Goal: Information Seeking & Learning: Learn about a topic

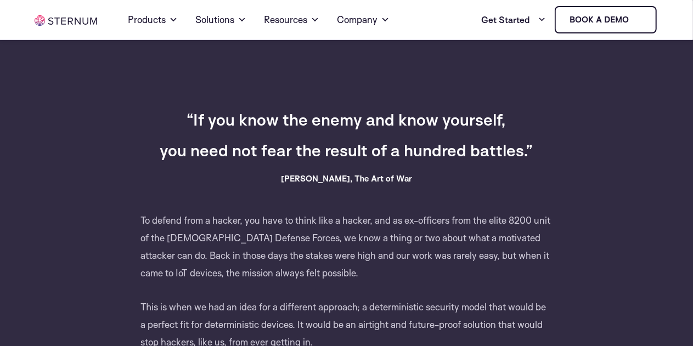
scroll to position [494, 0]
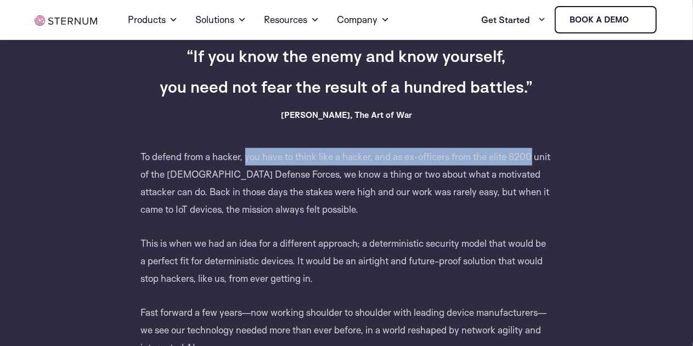
drag, startPoint x: 245, startPoint y: 159, endPoint x: 532, endPoint y: 149, distance: 287.1
click at [532, 149] on p "To defend from a hacker, you have to think like a hacker, and as ex-officers fr…" at bounding box center [346, 191] width 411 height 87
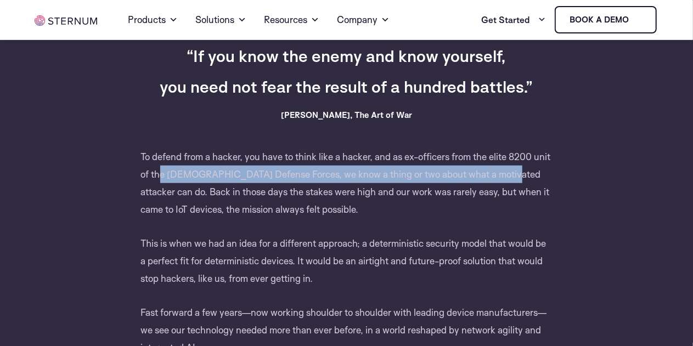
drag, startPoint x: 161, startPoint y: 178, endPoint x: 492, endPoint y: 168, distance: 330.9
click at [492, 168] on p "To defend from a hacker, you have to think like a hacker, and as ex-officers fr…" at bounding box center [346, 191] width 411 height 87
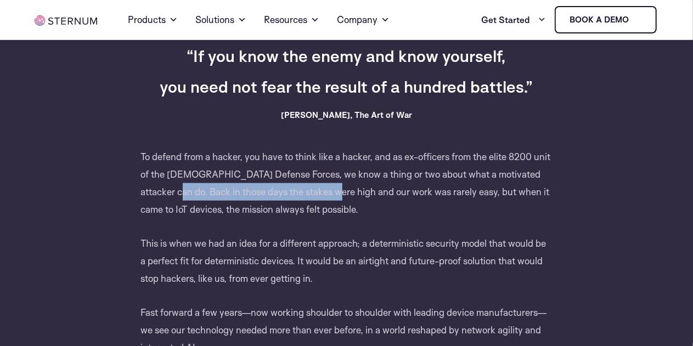
drag, startPoint x: 160, startPoint y: 197, endPoint x: 318, endPoint y: 193, distance: 158.0
click at [318, 193] on p "To defend from a hacker, you have to think like a hacker, and as ex-officers fr…" at bounding box center [346, 191] width 411 height 87
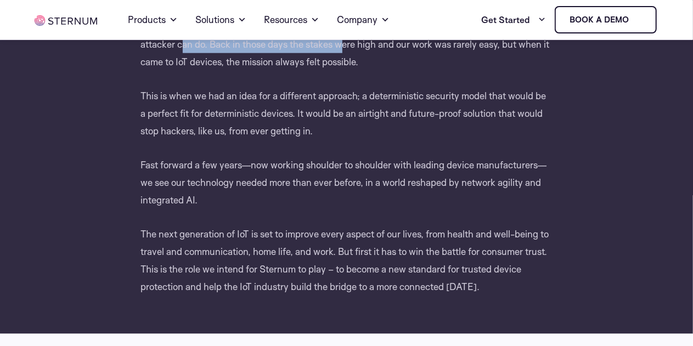
scroll to position [658, 0]
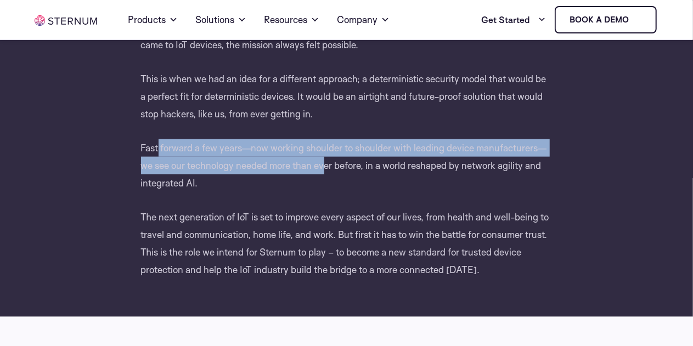
drag, startPoint x: 159, startPoint y: 148, endPoint x: 326, endPoint y: 164, distance: 168.1
click at [326, 164] on p "Fast forward a few years—now working shoulder to shoulder with leading device m…" at bounding box center [346, 173] width 411 height 69
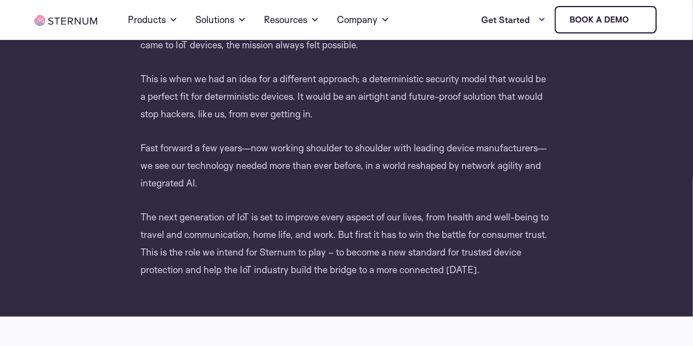
click at [159, 220] on p "The next generation of IoT is set to improve every aspect of our lives, from he…" at bounding box center [346, 243] width 411 height 70
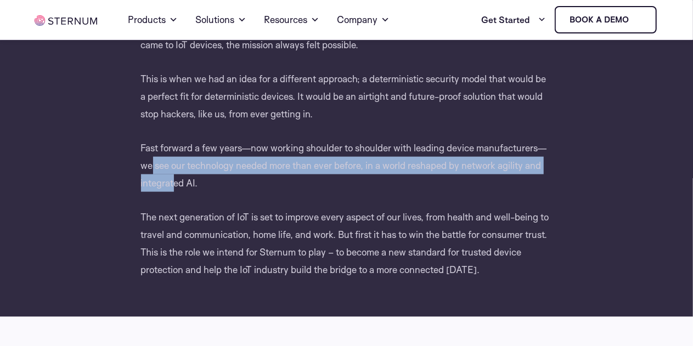
drag, startPoint x: 154, startPoint y: 171, endPoint x: 178, endPoint y: 193, distance: 32.6
click at [177, 189] on p "Fast forward a few years—now working shoulder to shoulder with leading device m…" at bounding box center [346, 173] width 411 height 69
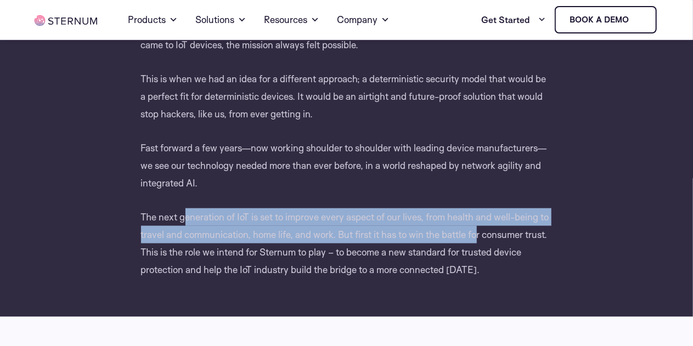
drag, startPoint x: 184, startPoint y: 212, endPoint x: 492, endPoint y: 232, distance: 308.9
click at [492, 232] on p "The next generation of IoT is set to improve every aspect of our lives, from he…" at bounding box center [346, 243] width 411 height 70
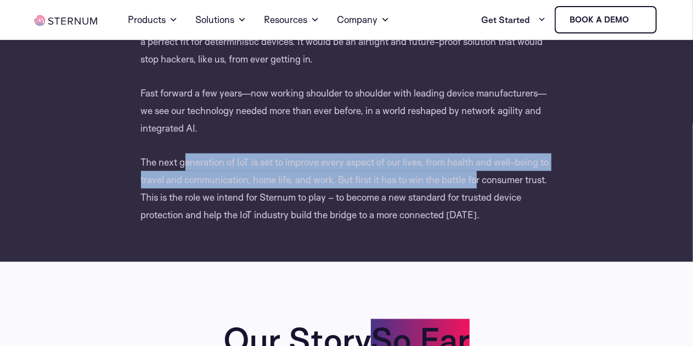
click at [245, 186] on p "The next generation of IoT is set to improve every aspect of our lives, from he…" at bounding box center [346, 189] width 411 height 70
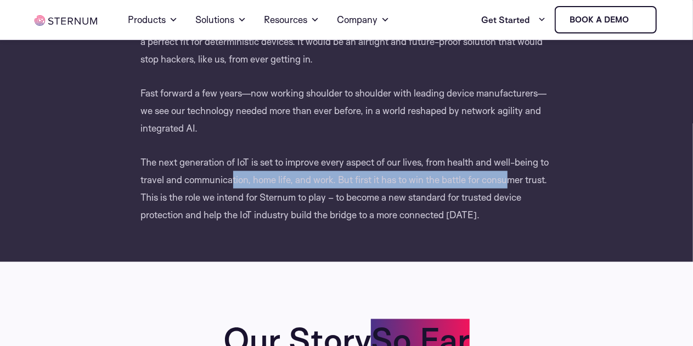
drag, startPoint x: 241, startPoint y: 182, endPoint x: 518, endPoint y: 180, distance: 276.5
click at [526, 179] on p "The next generation of IoT is set to improve every aspect of our lives, from he…" at bounding box center [346, 189] width 411 height 70
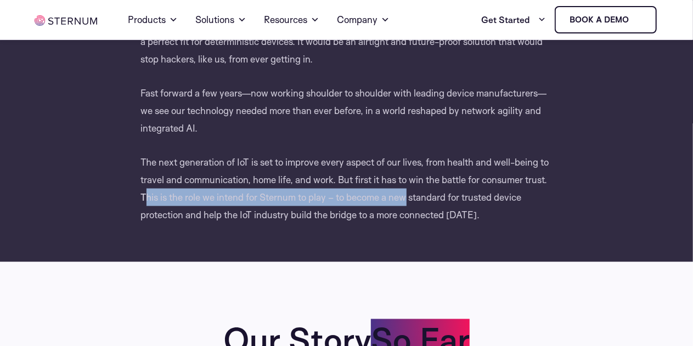
drag, startPoint x: 173, startPoint y: 198, endPoint x: 431, endPoint y: 196, distance: 257.8
click at [431, 196] on p "The next generation of IoT is set to improve every aspect of our lives, from he…" at bounding box center [346, 189] width 411 height 70
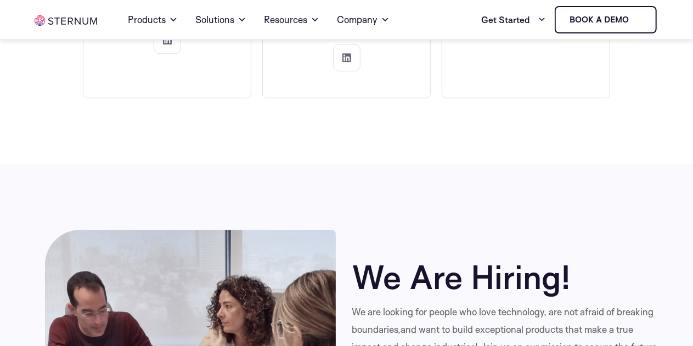
scroll to position [3621, 0]
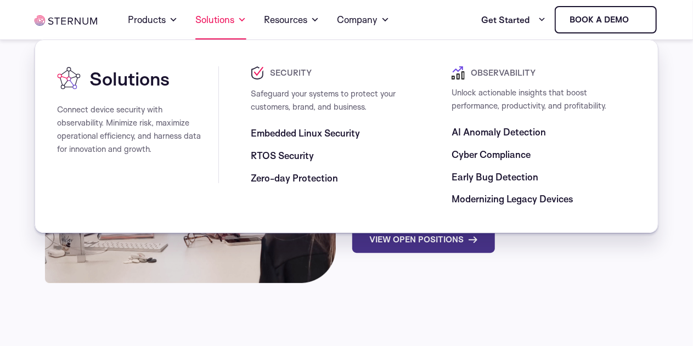
click at [219, 18] on link "Solutions" at bounding box center [220, 19] width 51 height 39
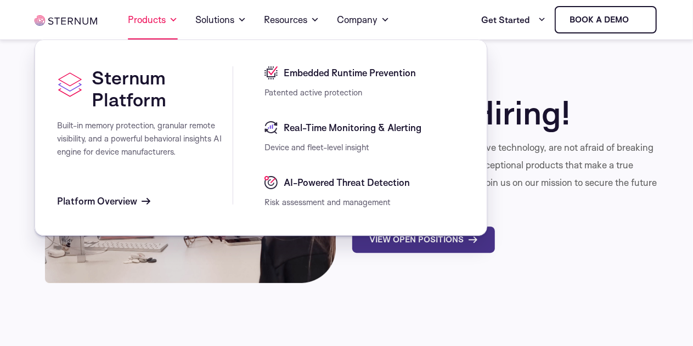
click at [173, 27] on link "Products" at bounding box center [153, 19] width 50 height 39
click at [75, 19] on img at bounding box center [66, 20] width 63 height 10
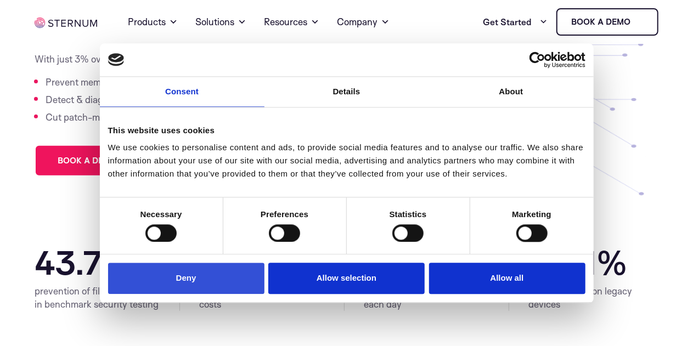
click at [212, 266] on button "Deny" at bounding box center [186, 278] width 156 height 31
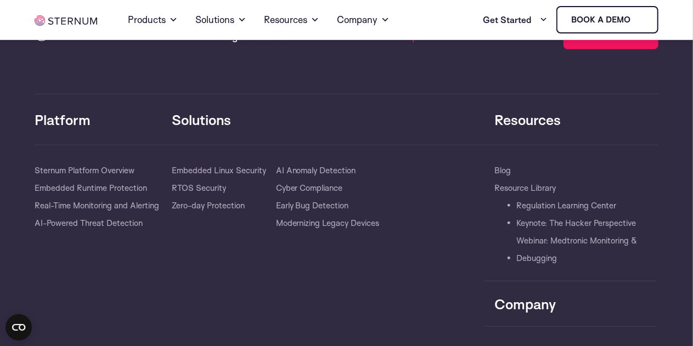
scroll to position [2524, 0]
